Goal: Transaction & Acquisition: Obtain resource

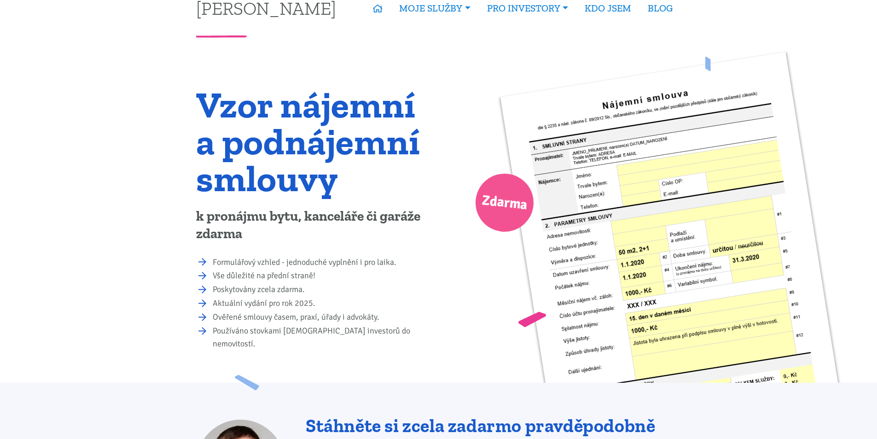
scroll to position [46, 0]
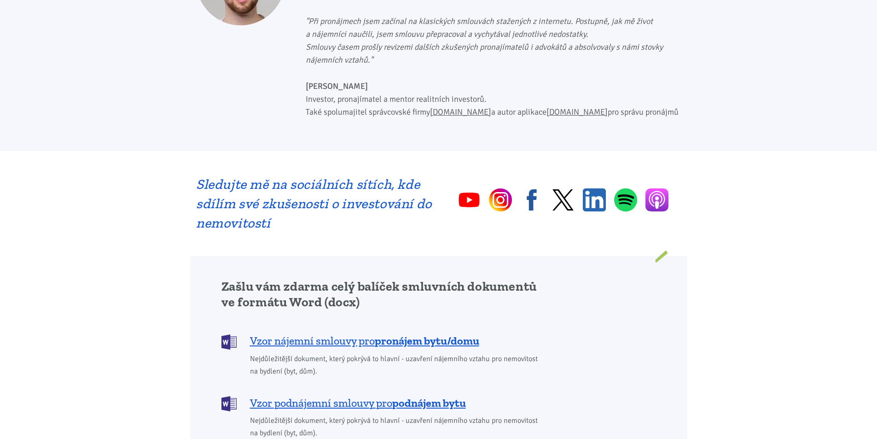
scroll to position [414, 0]
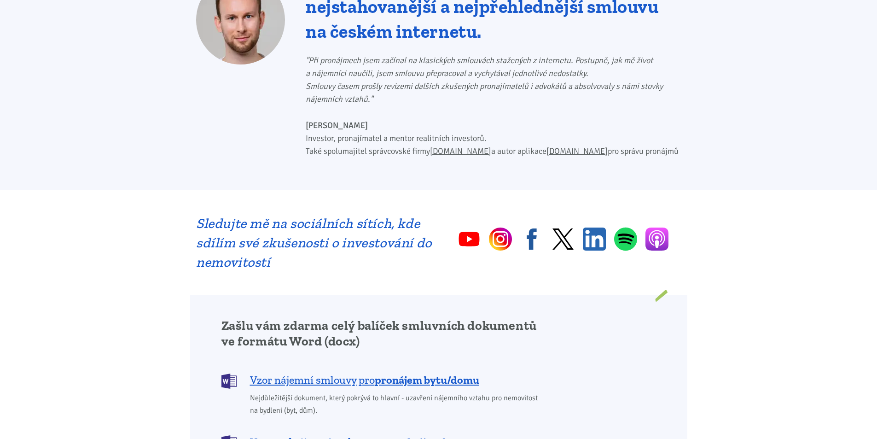
scroll to position [598, 0]
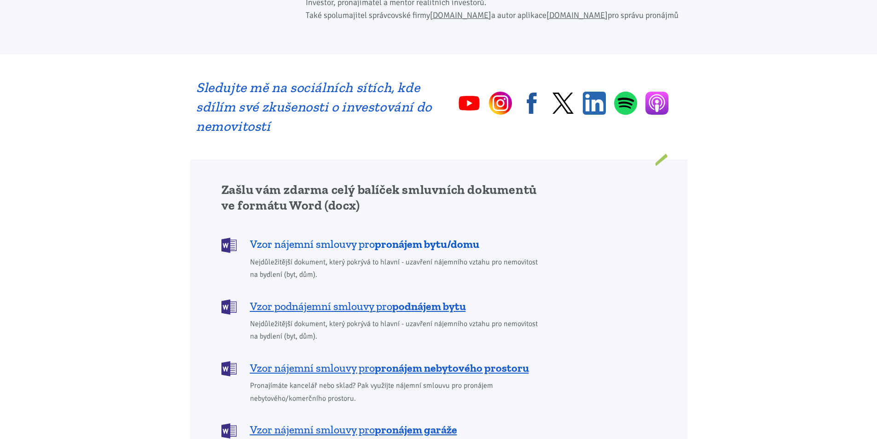
click at [355, 237] on span "Vzor nájemní smlouvy pro pronájem bytu/domu" at bounding box center [364, 244] width 229 height 15
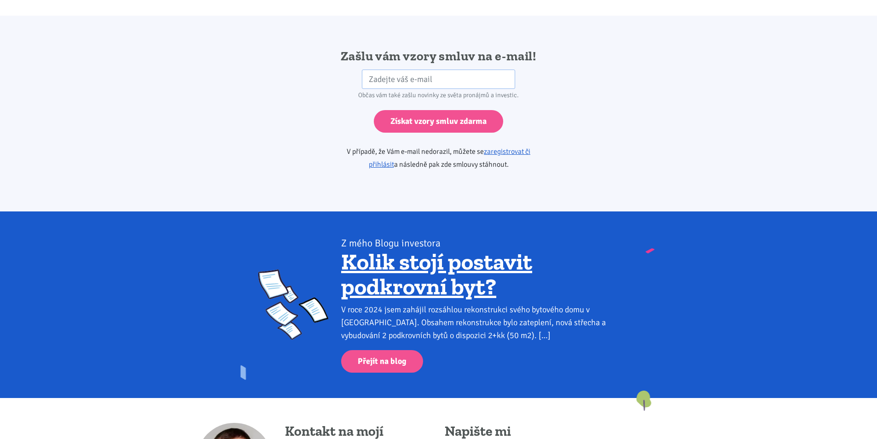
scroll to position [1537, 0]
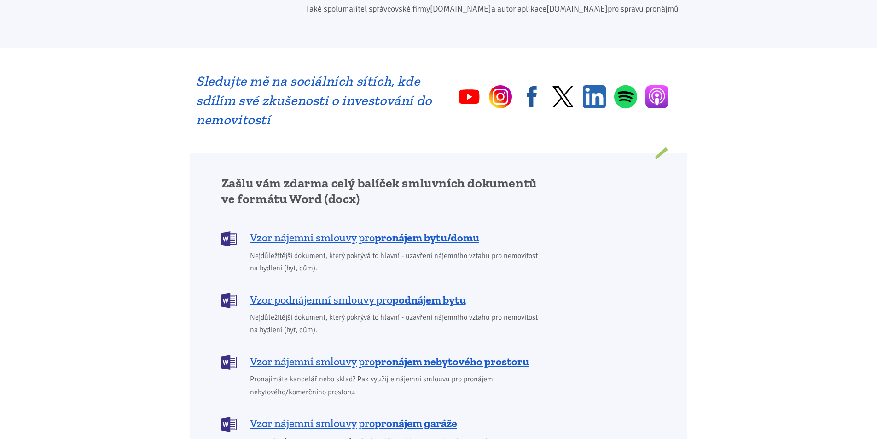
scroll to position [598, 0]
